Goal: Task Accomplishment & Management: Manage account settings

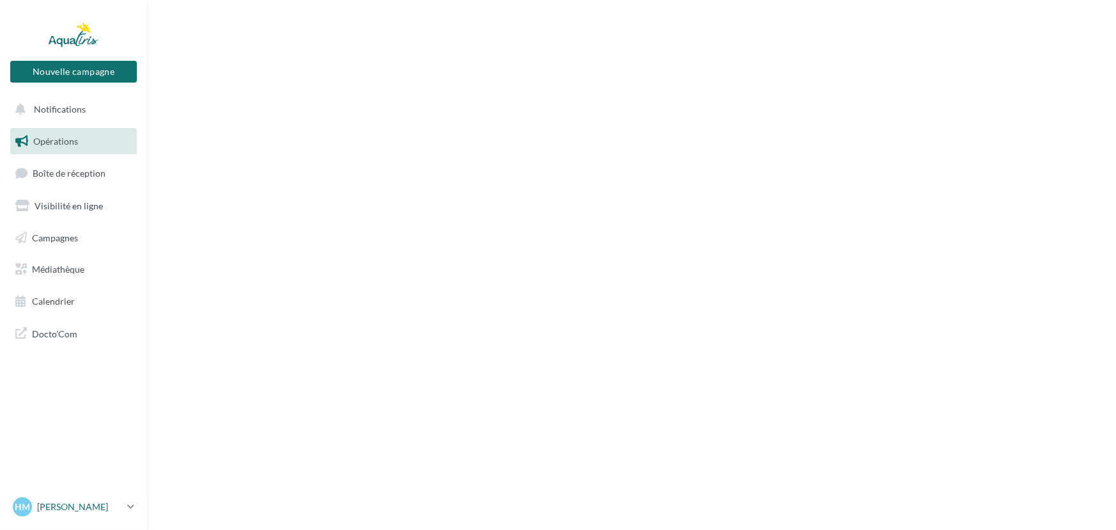
click at [75, 510] on p "[PERSON_NAME]" at bounding box center [79, 506] width 85 height 13
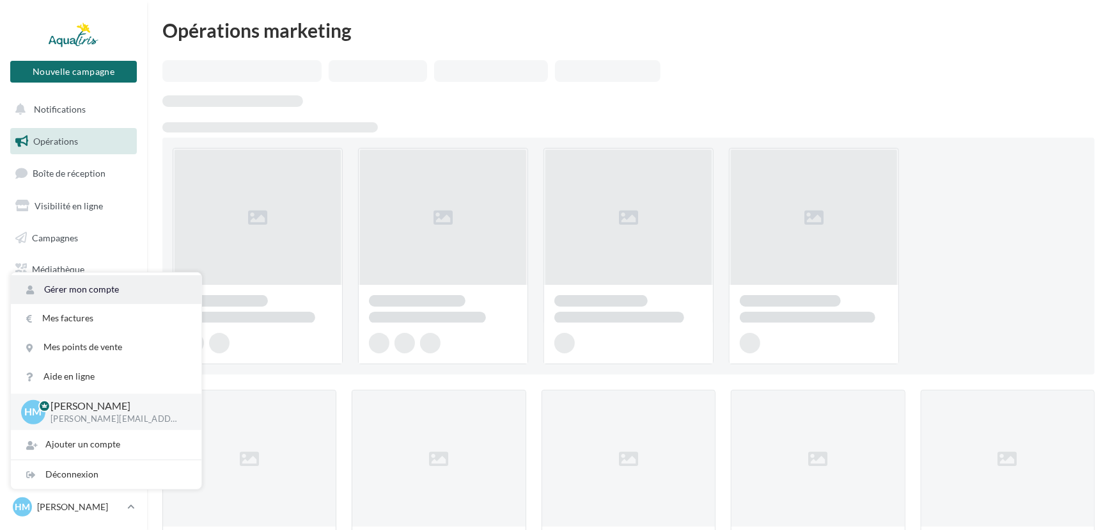
click at [99, 285] on link "Gérer mon compte" at bounding box center [106, 289] width 191 height 29
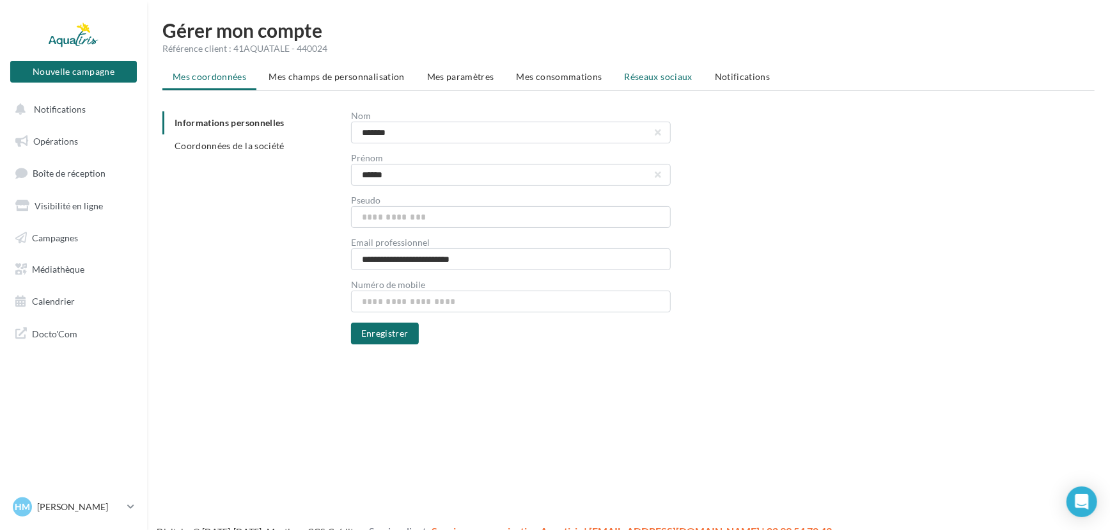
click at [661, 75] on span "Réseaux sociaux" at bounding box center [659, 76] width 68 height 11
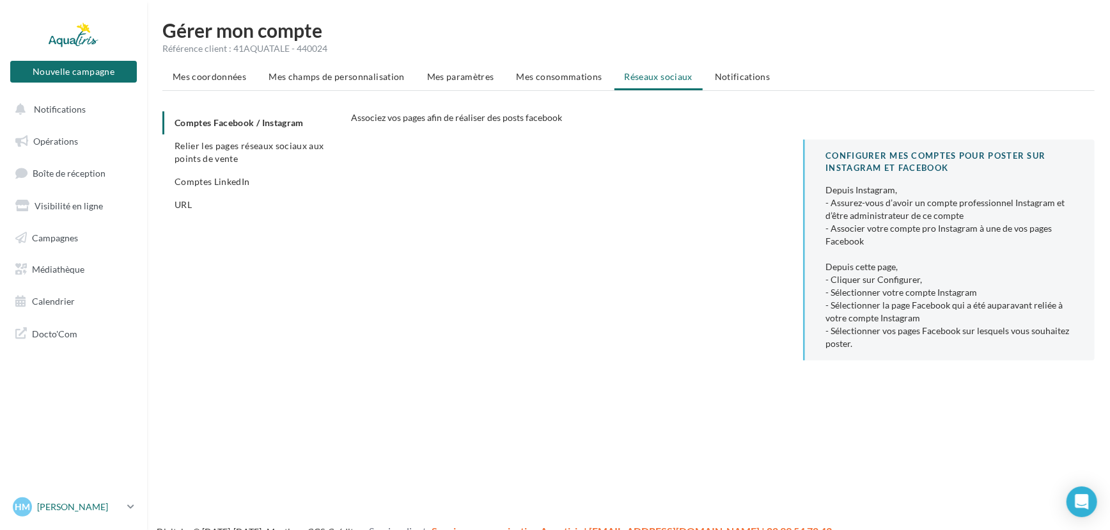
click at [99, 513] on div "HM Hugues MORIZOT hugues.morizot@aquatiris.fr" at bounding box center [67, 506] width 109 height 19
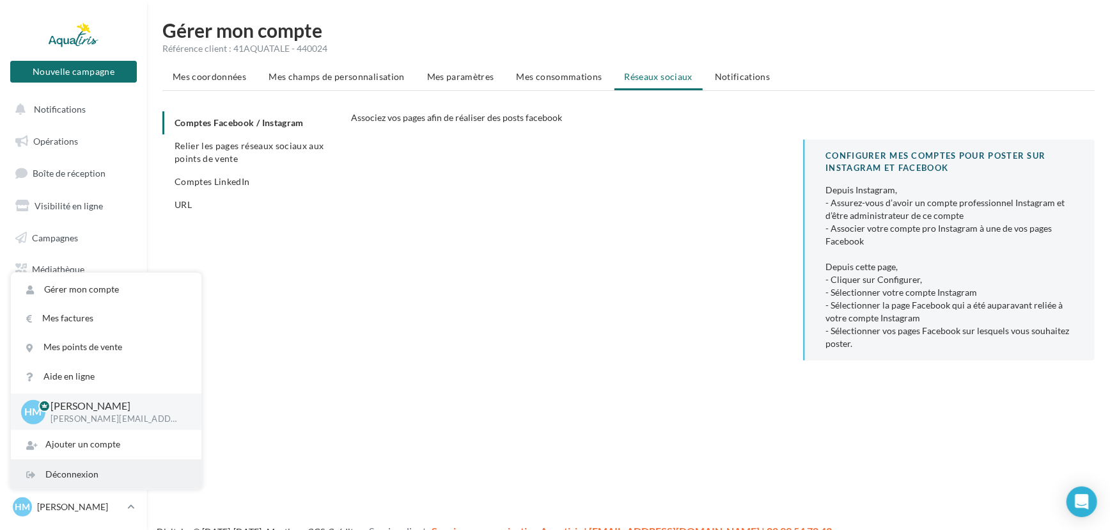
click at [107, 473] on div "Déconnexion" at bounding box center [106, 474] width 191 height 29
